Goal: Task Accomplishment & Management: Manage account settings

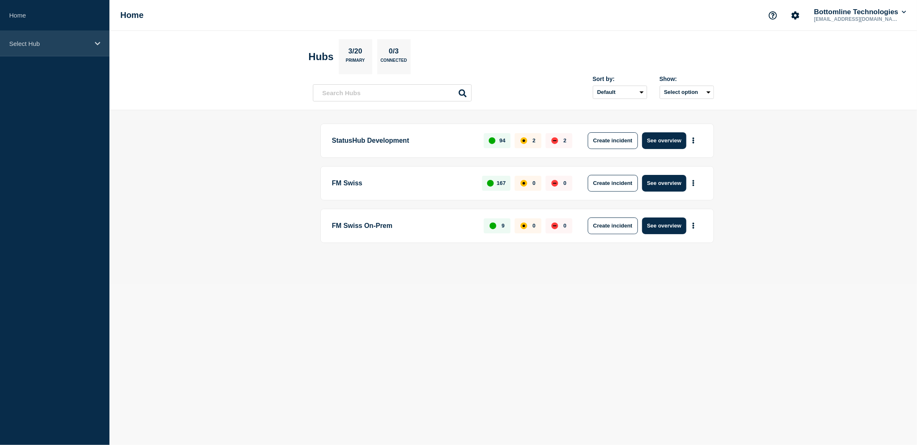
click at [53, 46] on p "Select Hub" at bounding box center [49, 43] width 80 height 7
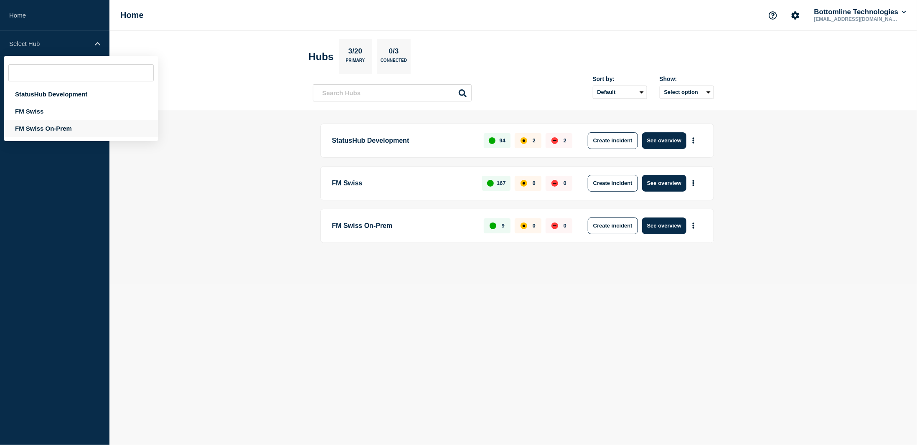
click at [46, 135] on div "FM Swiss On-Prem" at bounding box center [81, 128] width 154 height 17
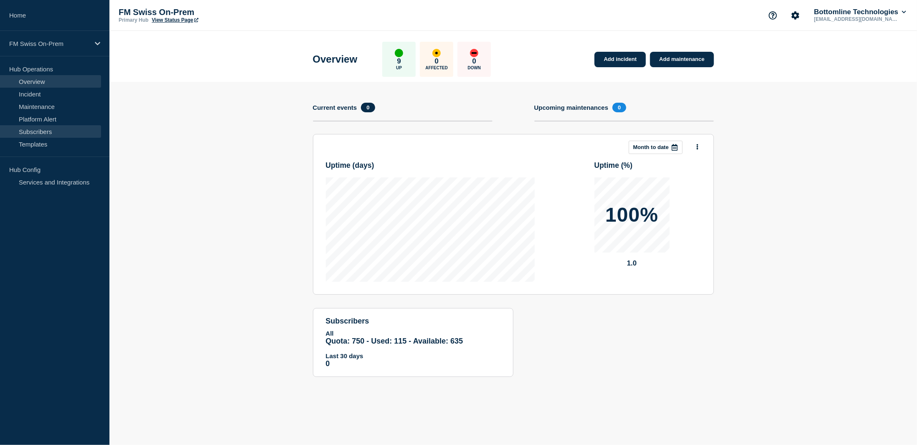
click at [54, 130] on link "Subscribers" at bounding box center [50, 131] width 101 height 13
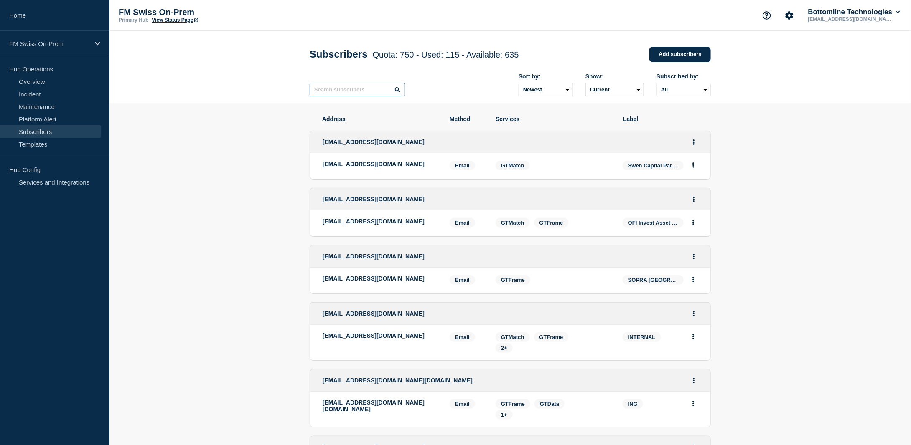
click at [378, 94] on input "text" at bounding box center [357, 89] width 95 height 13
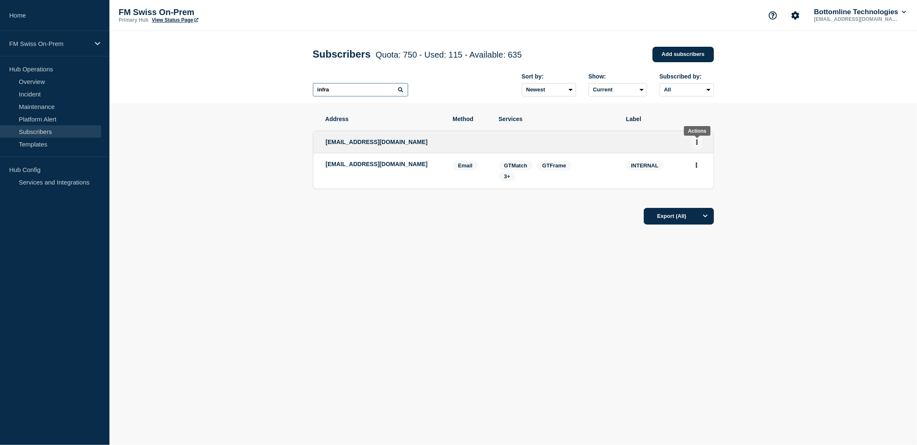
type input "infra"
click at [697, 144] on icon "Actions" at bounding box center [697, 142] width 2 height 5
click at [693, 169] on link "Edit" at bounding box center [693, 166] width 9 height 6
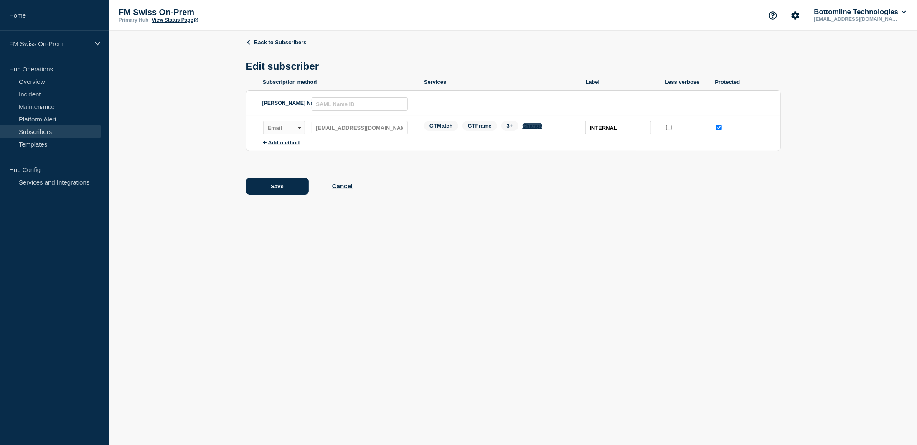
click at [536, 127] on button "Change" at bounding box center [533, 126] width 20 height 6
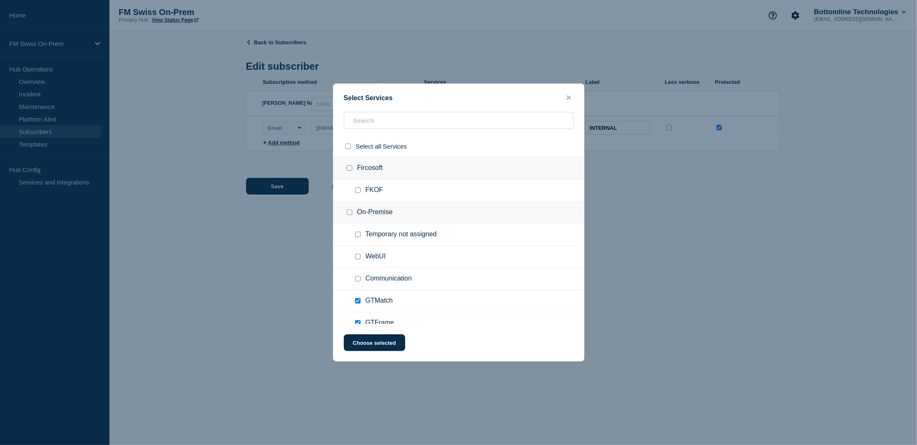
click at [359, 279] on input "Communication checkbox" at bounding box center [357, 278] width 5 height 5
checkbox input "true"
click at [370, 344] on button "Choose selected" at bounding box center [374, 343] width 61 height 17
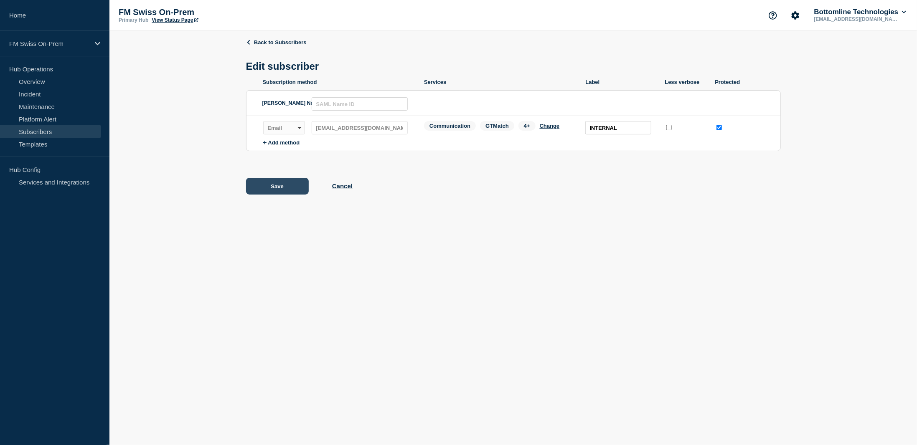
click at [269, 192] on button "Save" at bounding box center [277, 186] width 63 height 17
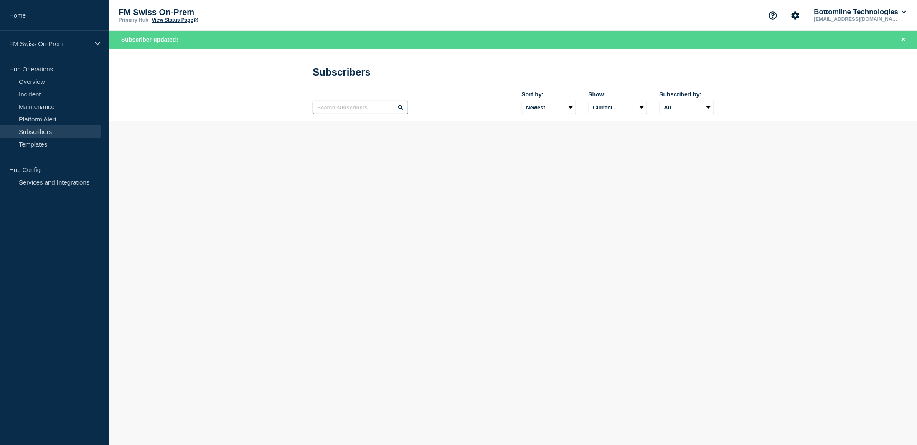
click at [371, 109] on input "text" at bounding box center [360, 107] width 95 height 13
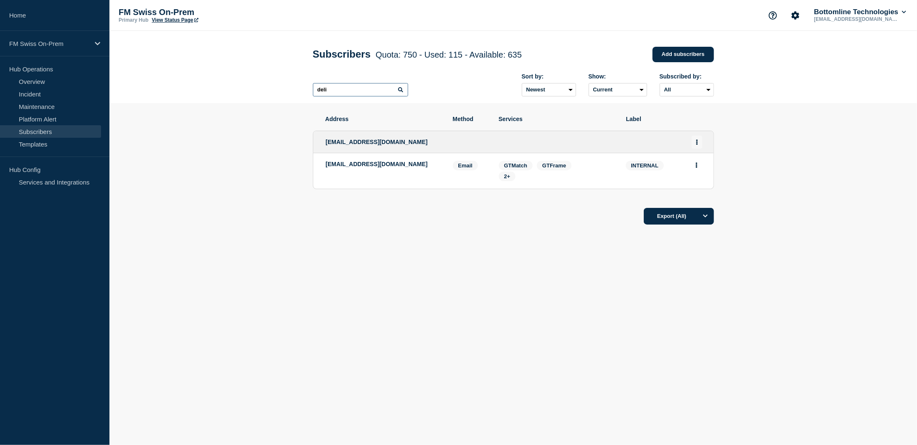
type input "deli"
click at [696, 140] on button "Actions" at bounding box center [697, 142] width 10 height 13
click at [694, 168] on link "Edit" at bounding box center [693, 166] width 9 height 6
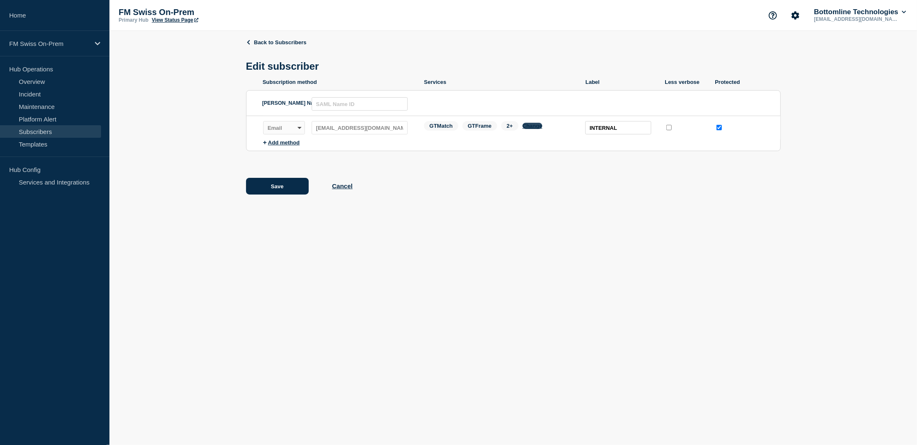
click at [535, 128] on button "Change" at bounding box center [533, 126] width 20 height 6
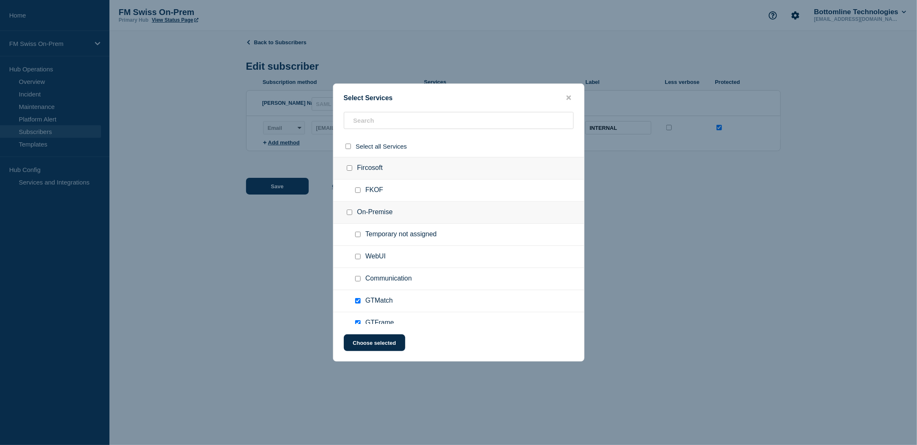
click at [358, 279] on input "Communication checkbox" at bounding box center [357, 278] width 5 height 5
checkbox input "true"
click at [374, 346] on button "Choose selected" at bounding box center [374, 343] width 61 height 17
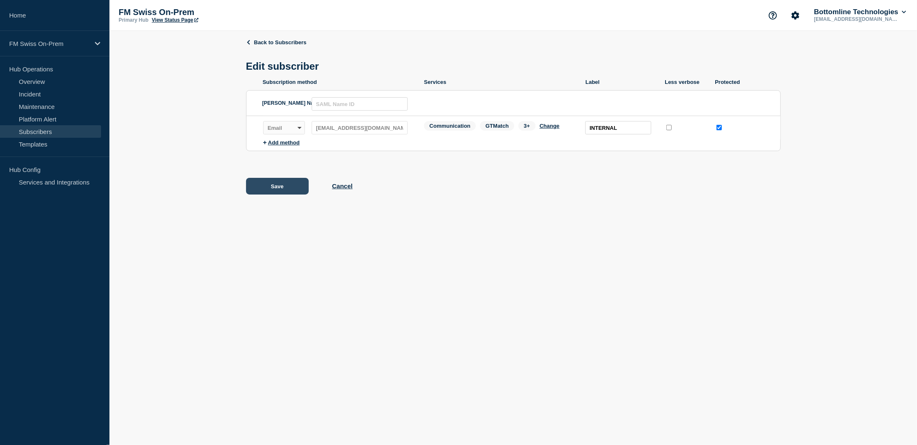
click at [281, 190] on button "Save" at bounding box center [277, 186] width 63 height 17
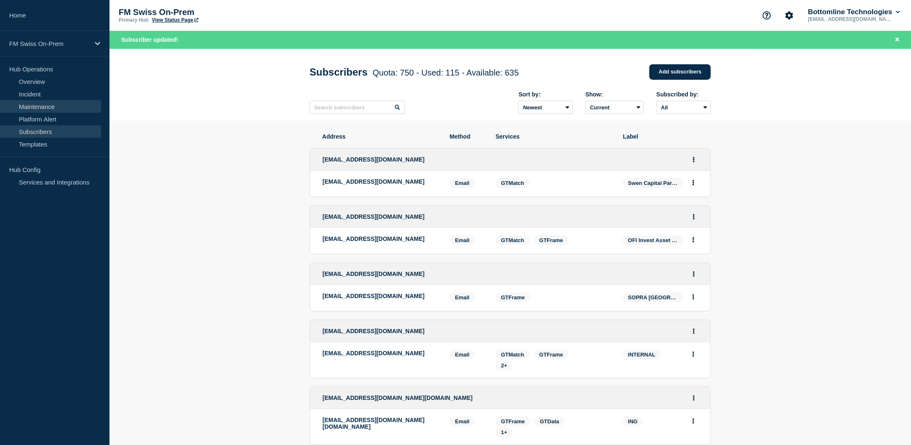
click at [52, 104] on link "Maintenance" at bounding box center [50, 106] width 101 height 13
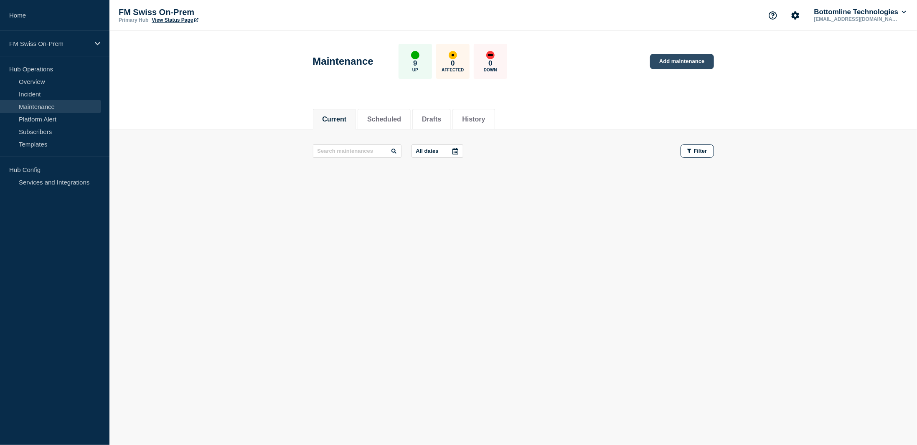
click at [699, 60] on link "Add maintenance" at bounding box center [681, 61] width 63 height 15
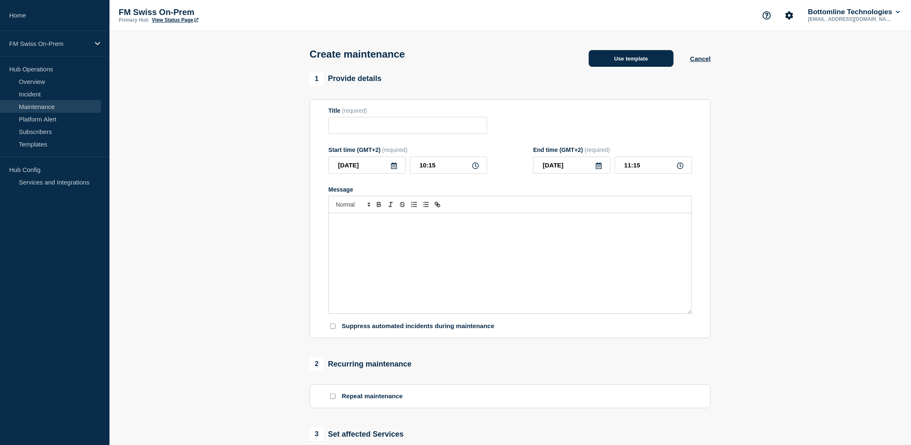
click at [641, 56] on button "Use template" at bounding box center [631, 58] width 85 height 17
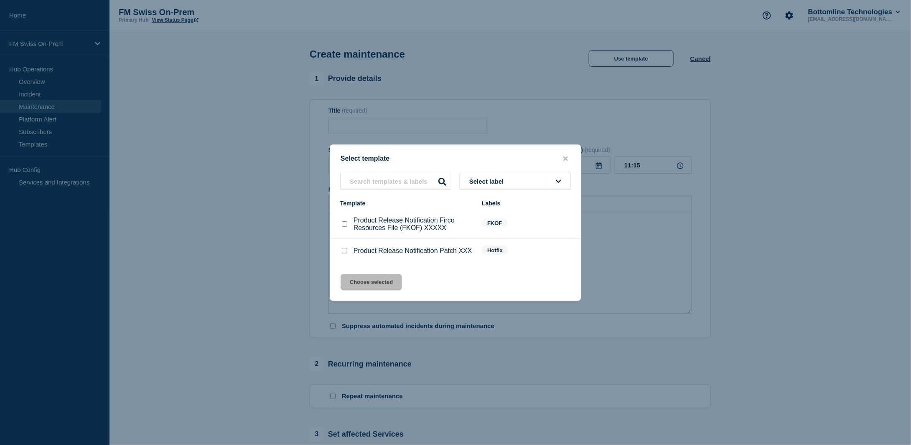
click at [344, 253] on input "Product Release Notification Patch XXX checkbox" at bounding box center [344, 250] width 5 height 5
checkbox input "true"
click at [368, 285] on button "Choose selected" at bounding box center [370, 282] width 61 height 17
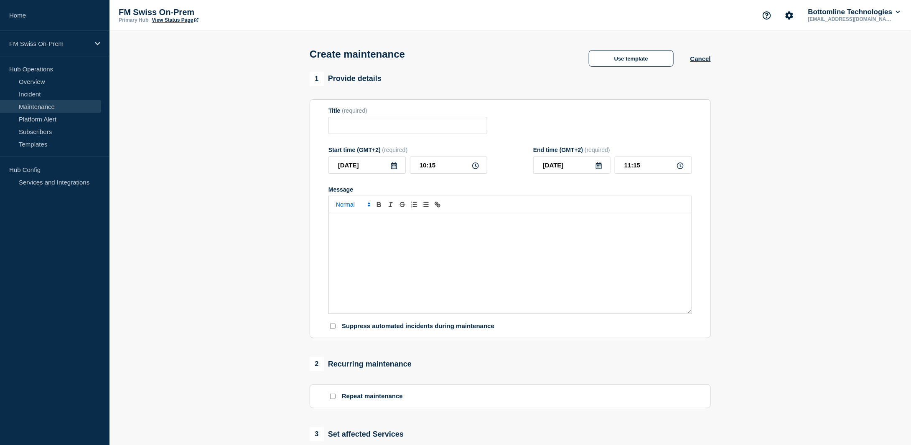
type input "Product Release Notification Patch XXX"
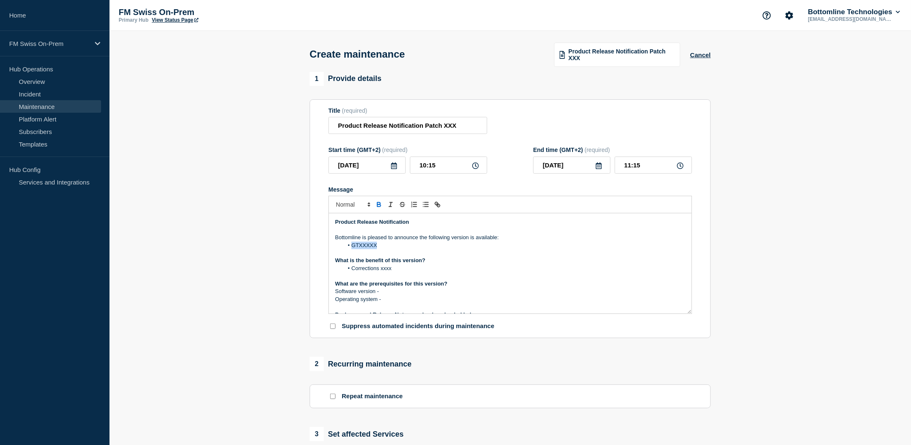
drag, startPoint x: 382, startPoint y: 245, endPoint x: 352, endPoint y: 250, distance: 30.5
click at [352, 249] on li "GTXXXXX" at bounding box center [514, 246] width 342 height 8
click at [394, 248] on li "GTFrame - Patch library SEPA-DEDK 2025 v1.0" at bounding box center [514, 246] width 342 height 8
drag, startPoint x: 427, startPoint y: 128, endPoint x: 470, endPoint y: 127, distance: 42.6
click at [470, 127] on input "Product Release Notification Patch XXX" at bounding box center [407, 125] width 159 height 17
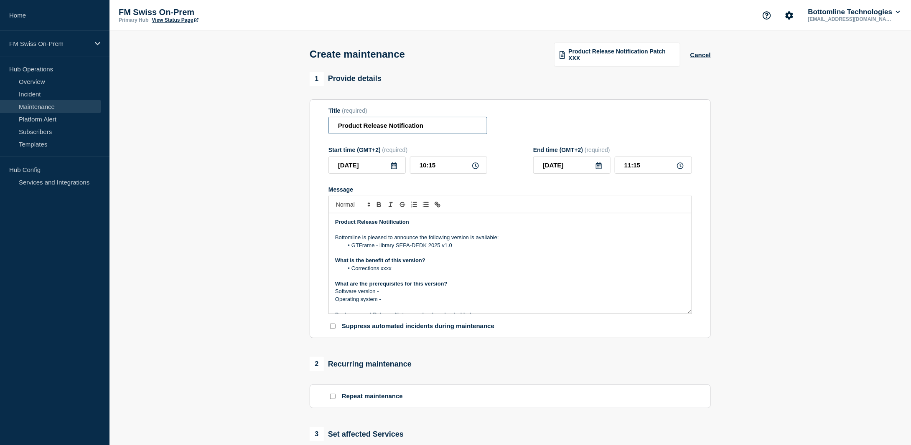
paste input "GTFrame - Patch library SEPA-DEDK 2025 v1.0"
click at [393, 128] on input "Product Release Notification GTFrame - Patch library SEPA-DEDK 2025 v1.0" at bounding box center [407, 125] width 159 height 17
drag, startPoint x: 388, startPoint y: 127, endPoint x: 383, endPoint y: 127, distance: 4.2
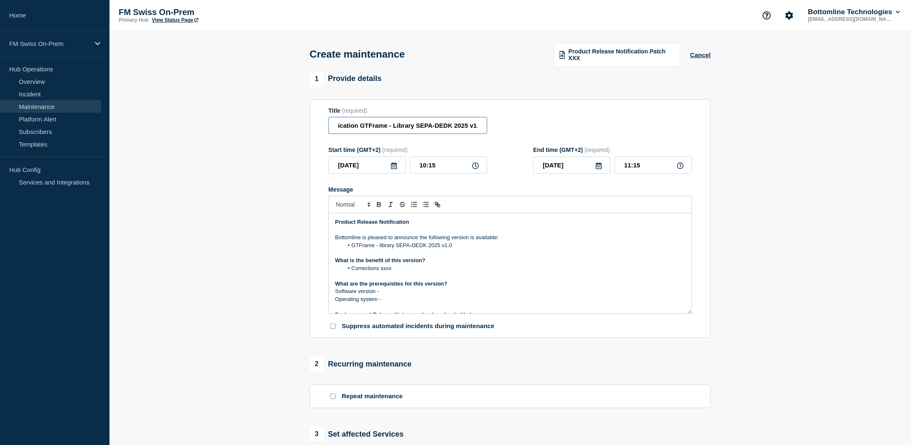
click at [384, 127] on input "Product Release Notification GTFrame - Library SEPA-DEDK 2025 v1.0" at bounding box center [407, 125] width 159 height 17
drag, startPoint x: 463, startPoint y: 127, endPoint x: 529, endPoint y: 130, distance: 66.1
click at [529, 130] on div "Title (required) Product Release Notification GTF - Library SEPA-DEDK 2025 v1.0" at bounding box center [509, 120] width 363 height 27
type input "Product Release Notification GTF - Library SEPA-DEDK 2025 v1.0"
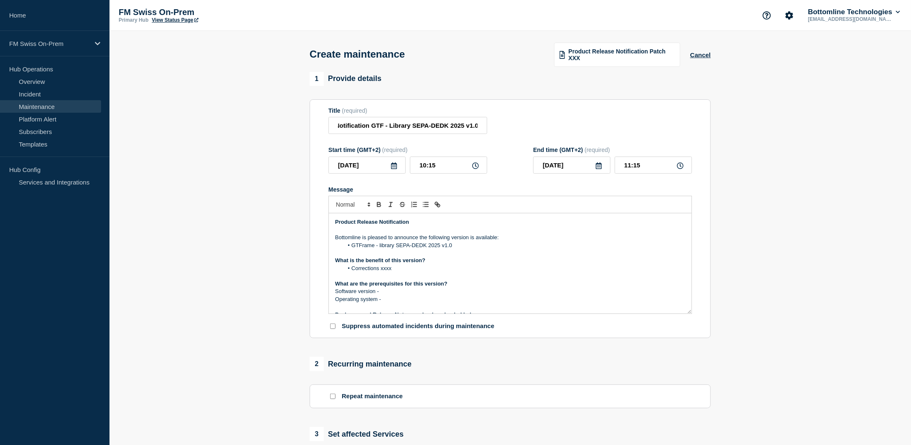
scroll to position [0, 0]
click at [422, 267] on li "Corrections xxxx" at bounding box center [514, 269] width 342 height 8
drag, startPoint x: 395, startPoint y: 260, endPoint x: 299, endPoint y: 265, distance: 96.2
click at [299, 265] on section "1 Provide details Title (required) Product Release Notification GTF - Library S…" at bounding box center [509, 362] width 801 height 580
drag, startPoint x: 396, startPoint y: 272, endPoint x: 353, endPoint y: 270, distance: 43.5
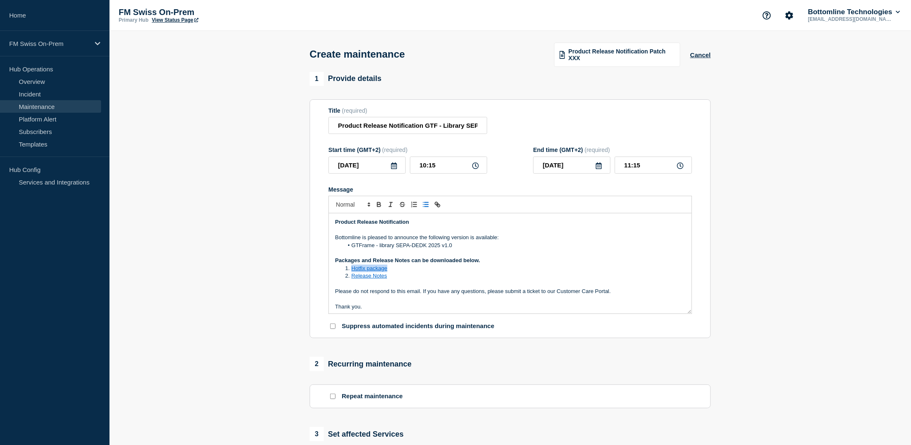
click at [353, 271] on li "Hotfix package" at bounding box center [514, 269] width 342 height 8
drag, startPoint x: 430, startPoint y: 271, endPoint x: 351, endPoint y: 272, distance: 78.5
click at [351, 272] on li "Networks20250909-0857.tar" at bounding box center [514, 269] width 342 height 8
click at [436, 205] on icon "Toggle link" at bounding box center [436, 203] width 3 height 3
click at [437, 206] on line "Toggle link" at bounding box center [438, 205] width 2 height 2
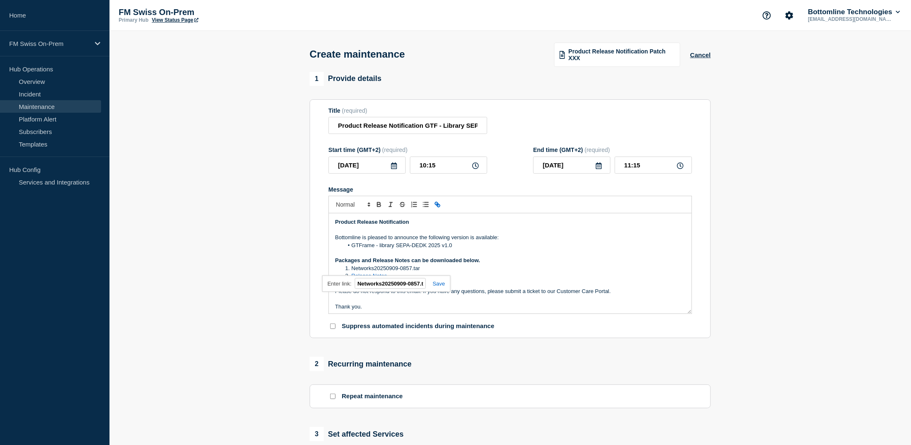
paste input "[URL][DOMAIN_NAME]"
click at [437, 285] on link at bounding box center [435, 284] width 19 height 6
drag, startPoint x: 393, startPoint y: 279, endPoint x: 353, endPoint y: 279, distance: 40.1
click at [353, 279] on li "Release Notes" at bounding box center [514, 276] width 342 height 8
drag, startPoint x: 462, startPoint y: 277, endPoint x: 352, endPoint y: 277, distance: 110.3
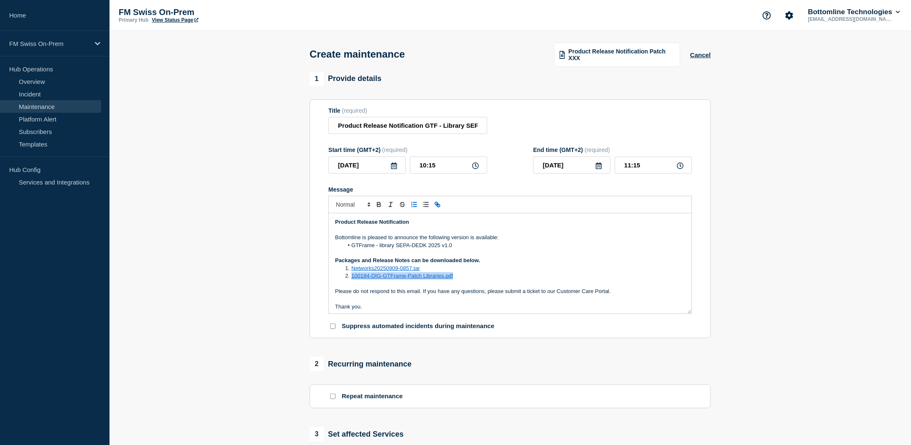
click at [352, 277] on li "100184-DIG-GTFrame-Patch Libraries.pdf" at bounding box center [514, 276] width 342 height 8
click at [439, 203] on icon "Toggle link" at bounding box center [438, 205] width 8 height 8
click at [437, 208] on icon "Toggle link" at bounding box center [438, 205] width 8 height 8
paste input "[URL][DOMAIN_NAME]"
click at [456, 292] on link at bounding box center [451, 291] width 19 height 6
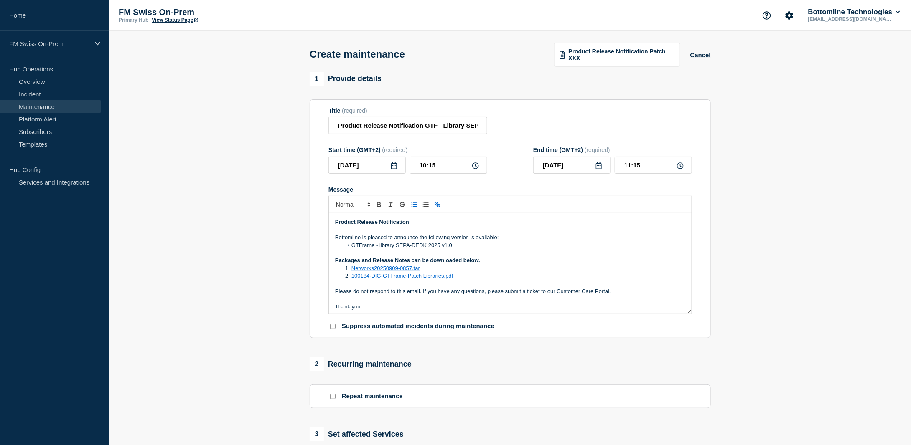
click at [455, 276] on li "100184-DIG-GTFrame-Patch Libraries.pdf" at bounding box center [514, 276] width 342 height 8
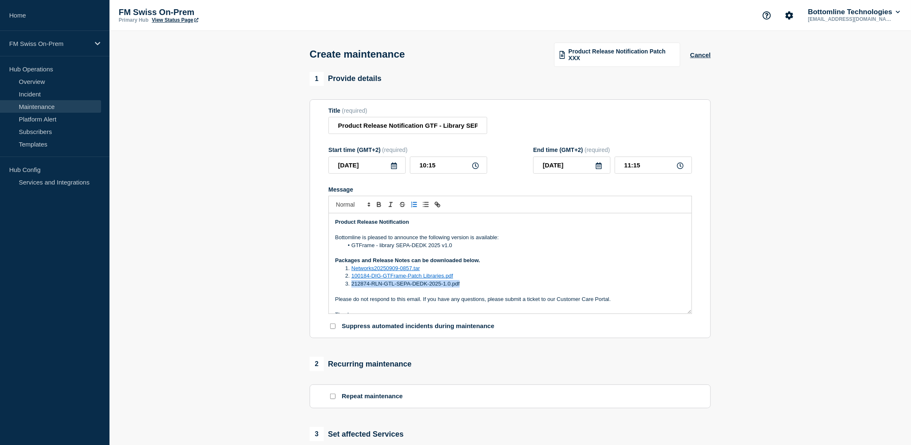
drag, startPoint x: 467, startPoint y: 283, endPoint x: 352, endPoint y: 286, distance: 115.3
click at [352, 286] on li "212874-RLN-GTL-SEPA-DEDK-2025-1.0.pdf" at bounding box center [514, 284] width 342 height 8
click at [440, 203] on icon "Toggle link" at bounding box center [438, 205] width 8 height 8
paste input "[URL][DOMAIN_NAME]"
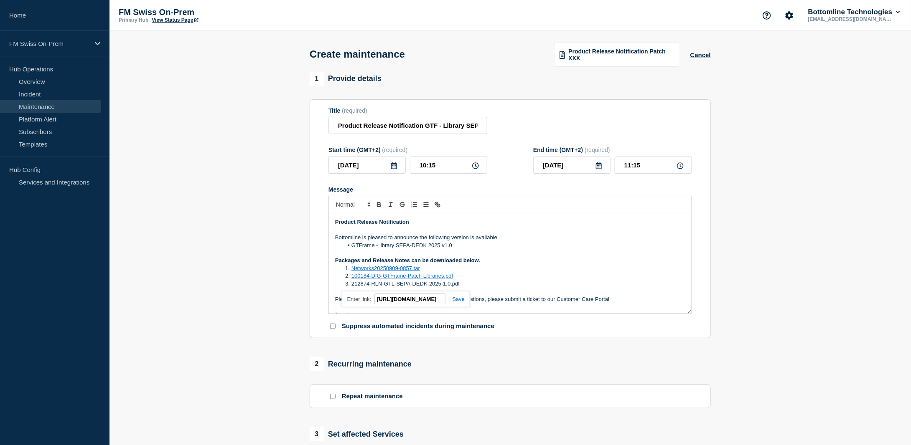
type input "[URL][DOMAIN_NAME]"
click at [458, 298] on link at bounding box center [454, 299] width 19 height 6
click at [502, 272] on li "Networks20250909-0857.tar" at bounding box center [514, 269] width 342 height 8
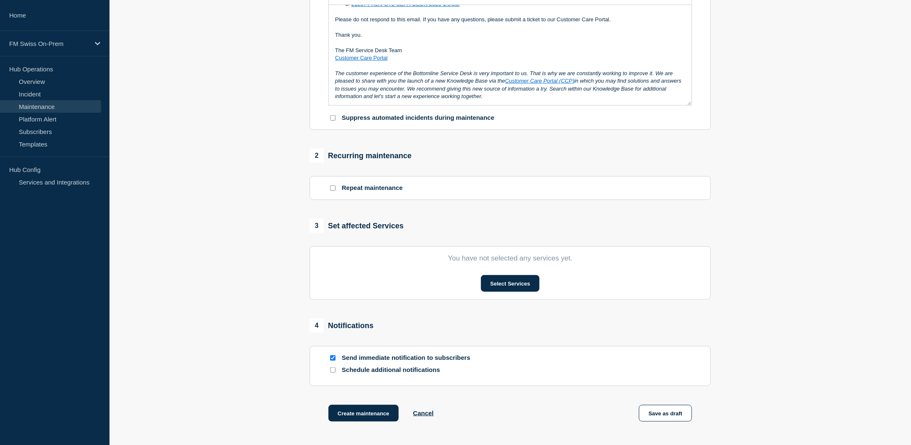
scroll to position [209, 0]
click at [500, 286] on button "Select Services" at bounding box center [510, 283] width 58 height 17
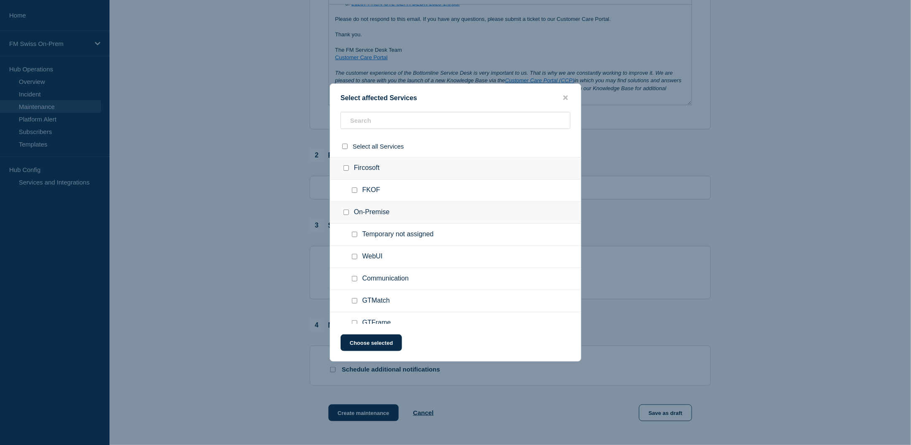
click at [353, 276] on input "Communication checkbox" at bounding box center [354, 278] width 5 height 5
checkbox input "true"
click at [358, 344] on button "Choose selected" at bounding box center [370, 343] width 61 height 17
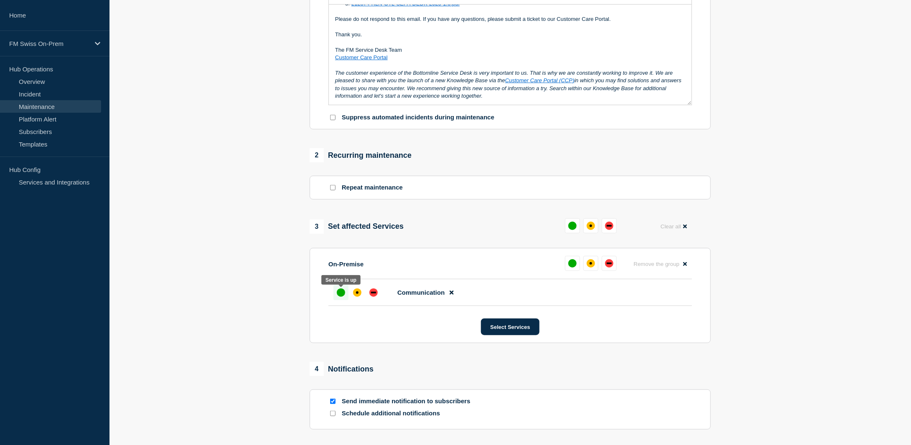
click at [343, 295] on div "up" at bounding box center [341, 293] width 8 height 8
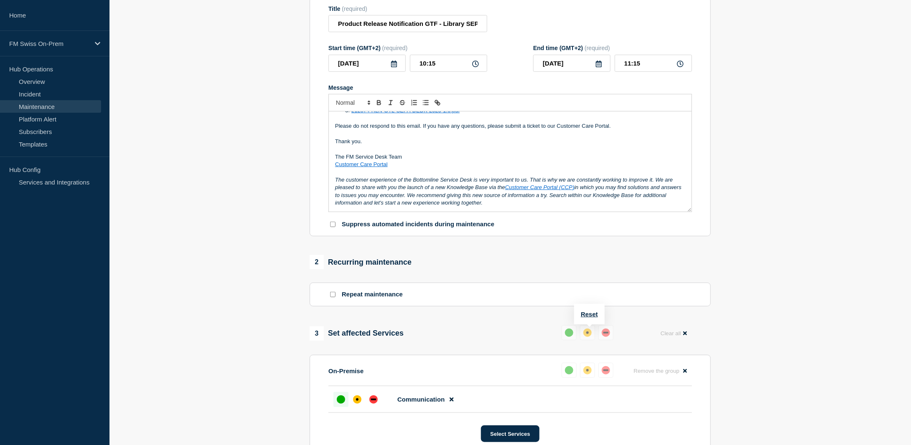
scroll to position [0, 0]
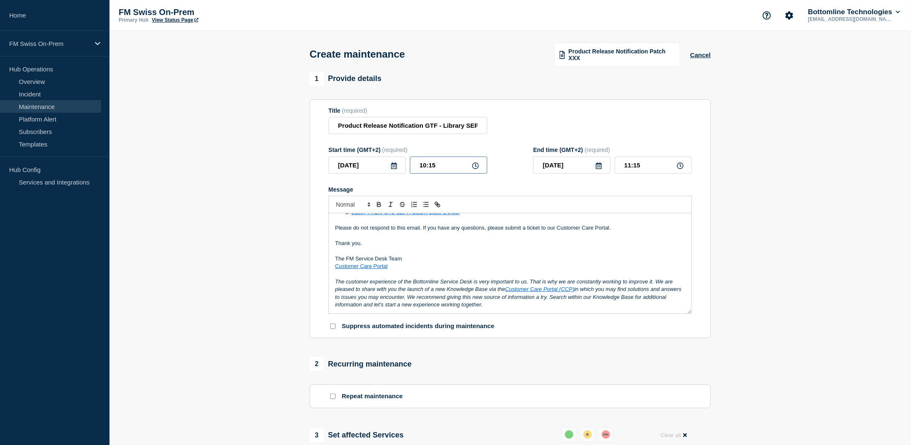
click at [444, 166] on input "10:15" at bounding box center [448, 165] width 77 height 17
type input "10:19"
click at [650, 167] on input "11:19" at bounding box center [652, 165] width 77 height 17
click at [631, 165] on input "11:21" at bounding box center [652, 165] width 77 height 17
type input "10:21"
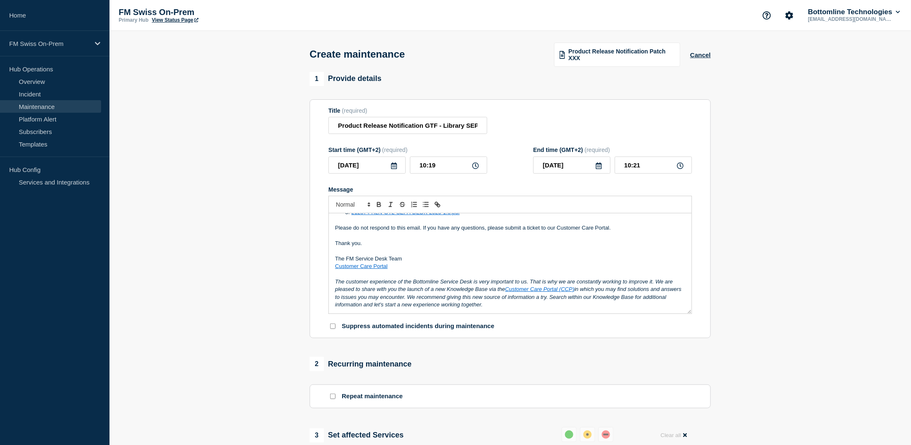
click at [791, 182] on section "1 Provide details Title (required) Product Release Notification GTF - Library S…" at bounding box center [509, 384] width 801 height 624
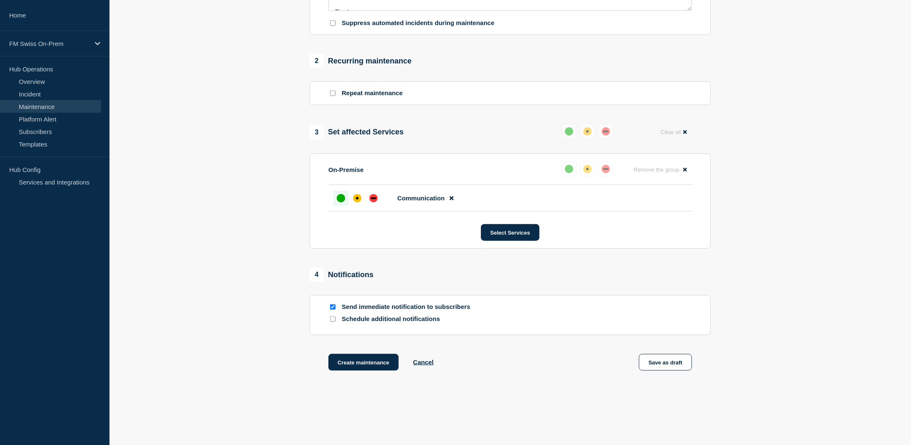
scroll to position [326, 0]
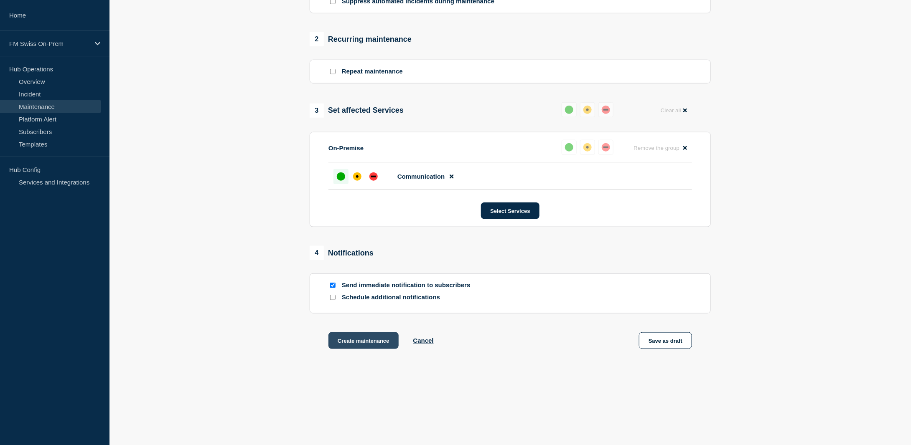
click at [367, 340] on button "Create maintenance" at bounding box center [363, 341] width 70 height 17
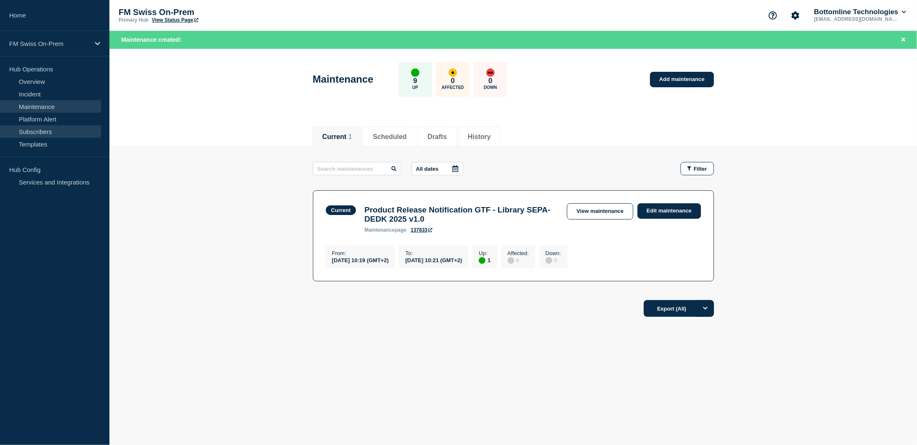
click at [43, 133] on link "Subscribers" at bounding box center [50, 131] width 101 height 13
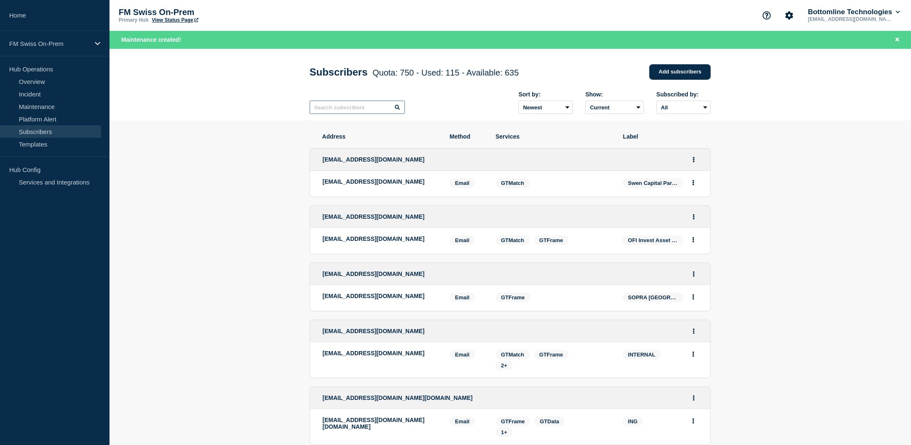
click at [350, 112] on input "text" at bounding box center [357, 107] width 95 height 13
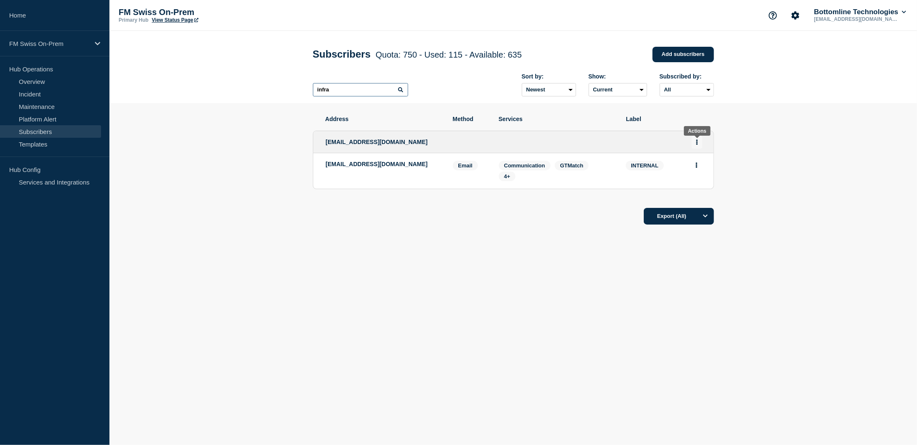
type input "infra"
click at [698, 142] on button "Actions" at bounding box center [697, 142] width 10 height 13
click at [693, 169] on link "Edit" at bounding box center [693, 166] width 9 height 6
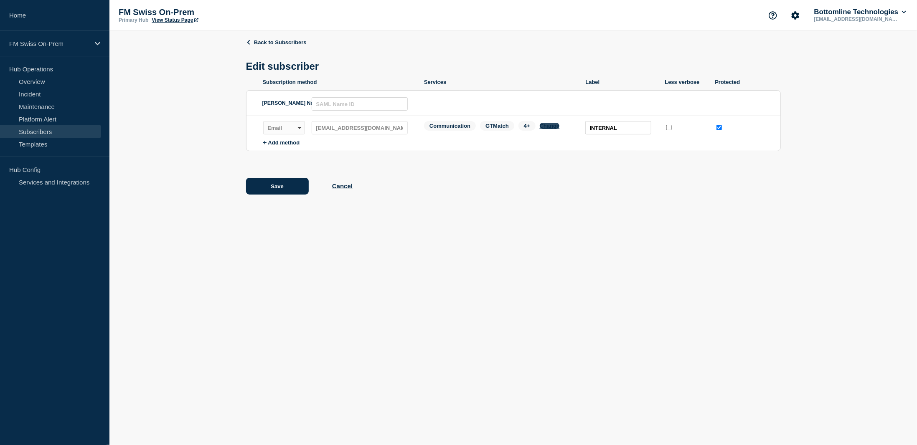
click at [552, 129] on button "Change" at bounding box center [550, 126] width 20 height 6
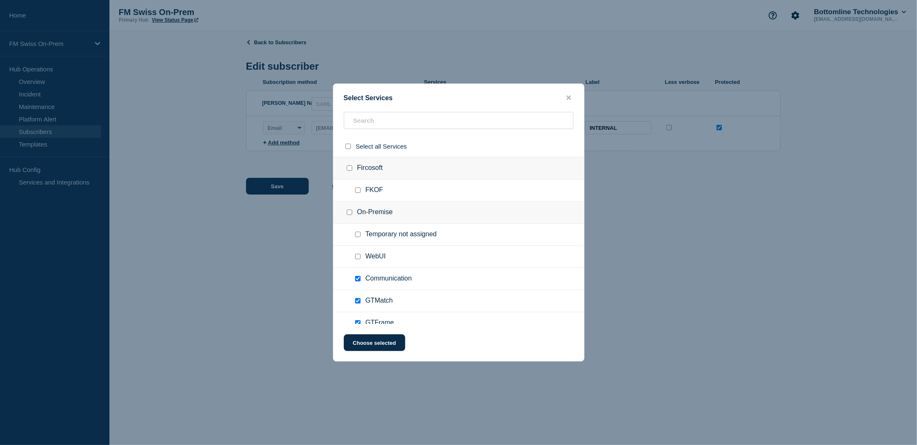
click at [360, 276] on div at bounding box center [359, 279] width 12 height 8
click at [357, 278] on input "Communication checkbox" at bounding box center [357, 278] width 5 height 5
checkbox input "false"
click at [378, 343] on button "Choose selected" at bounding box center [374, 343] width 61 height 17
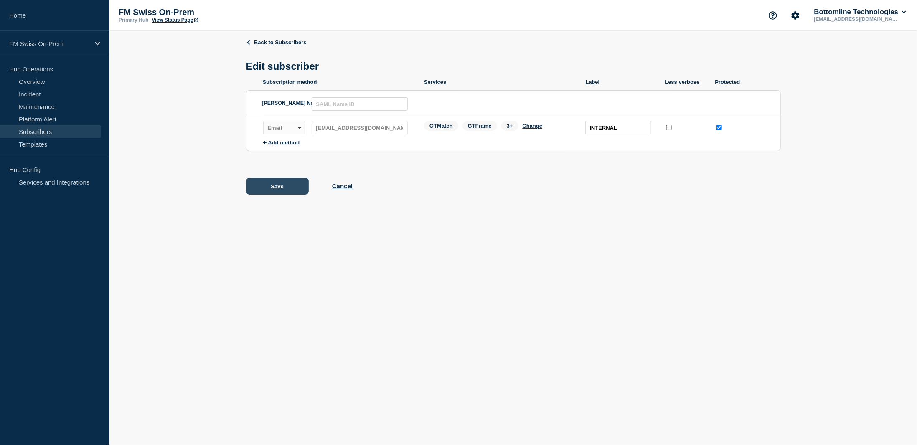
click at [277, 190] on button "Save" at bounding box center [277, 186] width 63 height 17
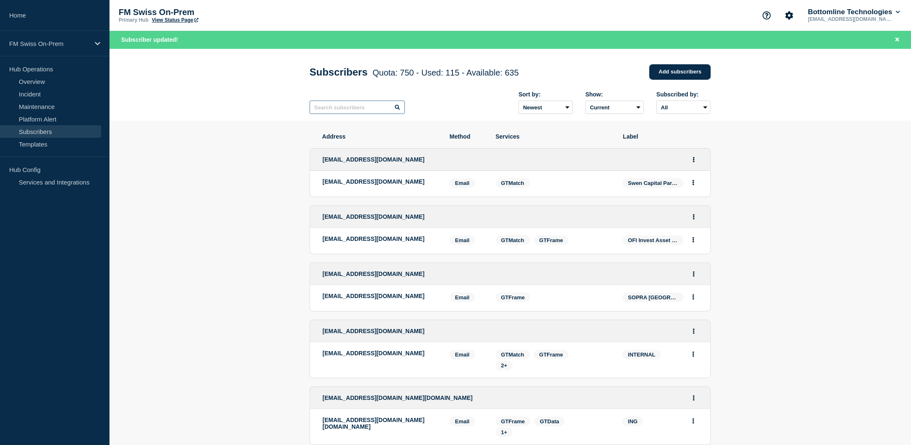
click at [347, 111] on input "text" at bounding box center [357, 107] width 95 height 13
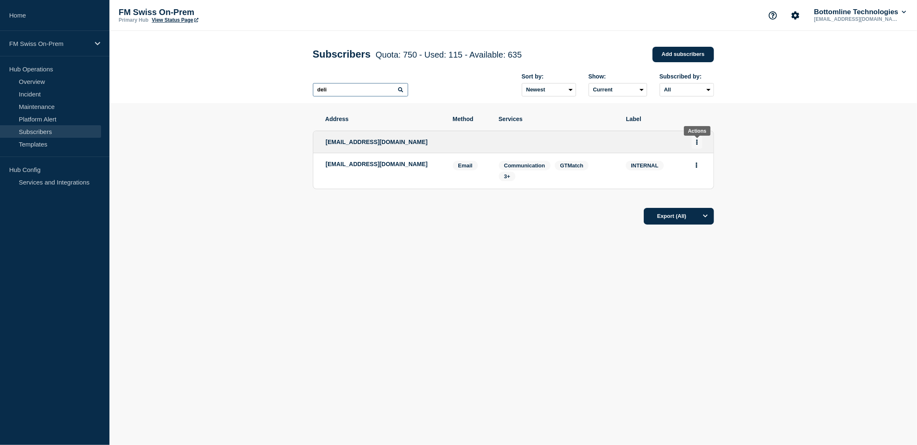
type input "deli"
click at [696, 142] on icon "Actions" at bounding box center [697, 142] width 2 height 5
click at [694, 168] on link "Edit" at bounding box center [693, 166] width 9 height 6
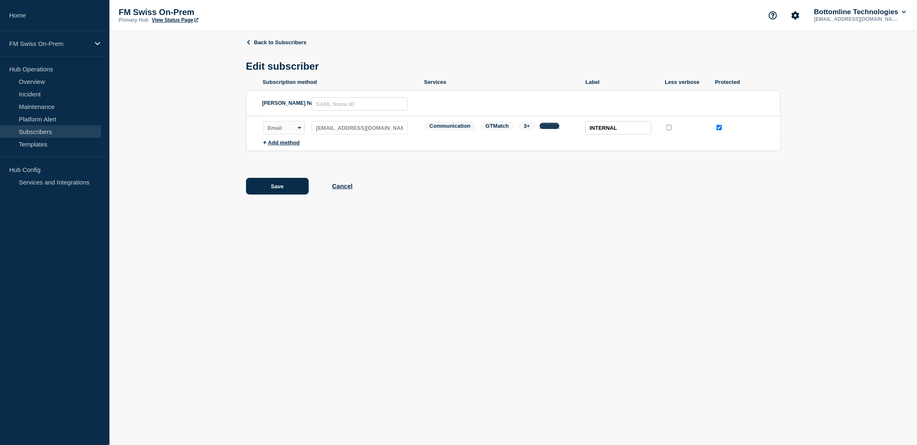
click at [548, 129] on button "Change" at bounding box center [550, 126] width 20 height 6
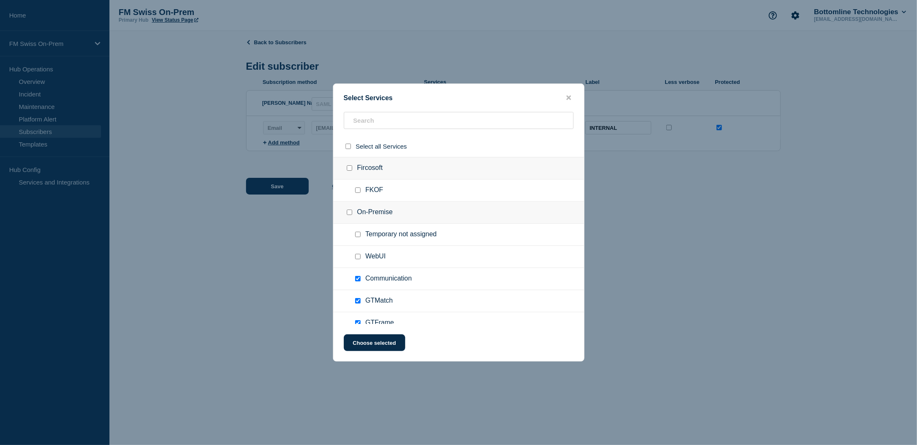
click at [358, 277] on input "Communication checkbox" at bounding box center [357, 278] width 5 height 5
checkbox input "false"
click at [378, 345] on button "Choose selected" at bounding box center [374, 343] width 61 height 17
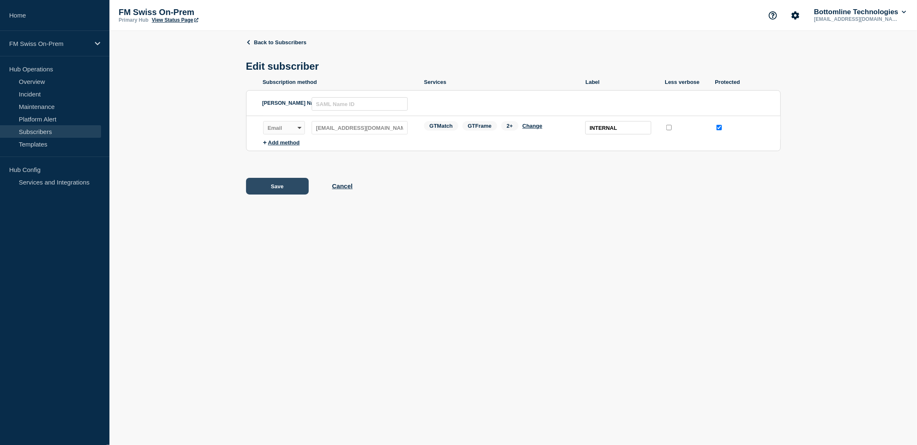
click at [276, 188] on button "Save" at bounding box center [277, 186] width 63 height 17
